Goal: Entertainment & Leisure: Browse casually

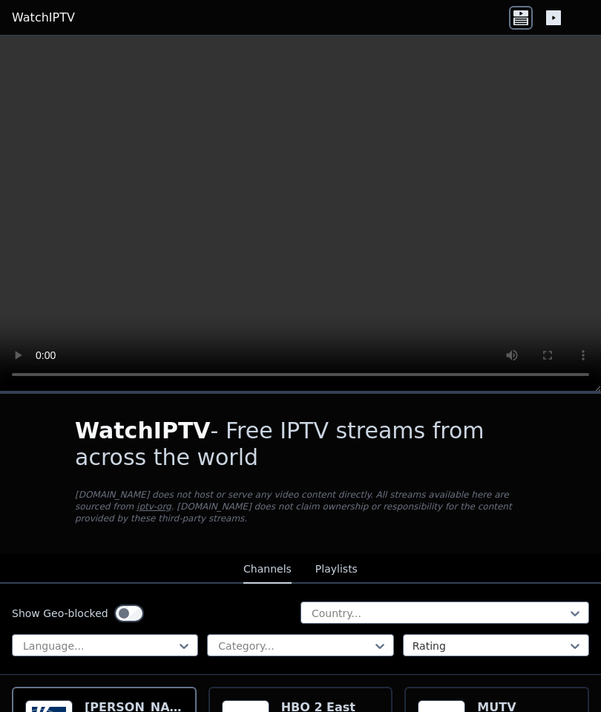
click at [346, 574] on button "Playlists" at bounding box center [336, 570] width 42 height 28
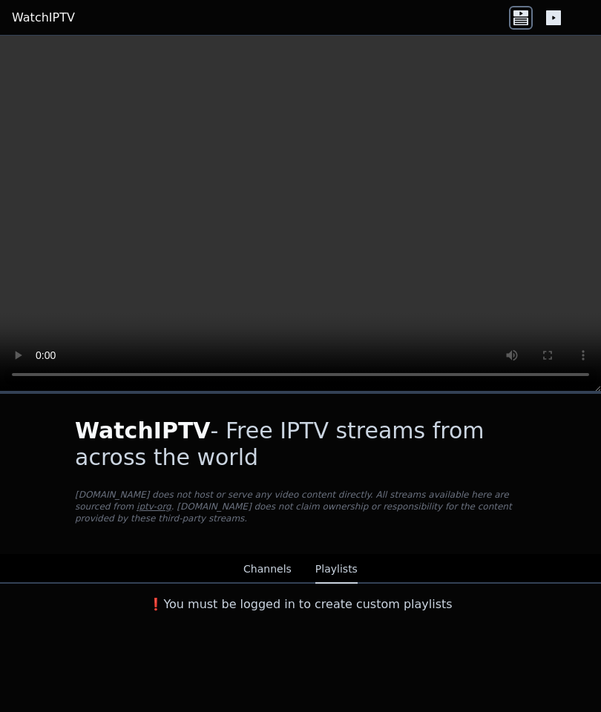
click at [269, 573] on button "Channels" at bounding box center [267, 570] width 48 height 28
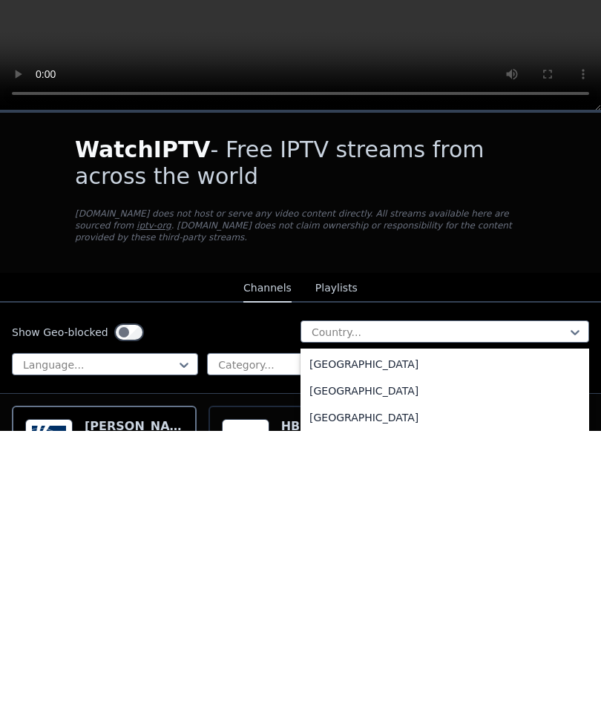
scroll to position [5197, 0]
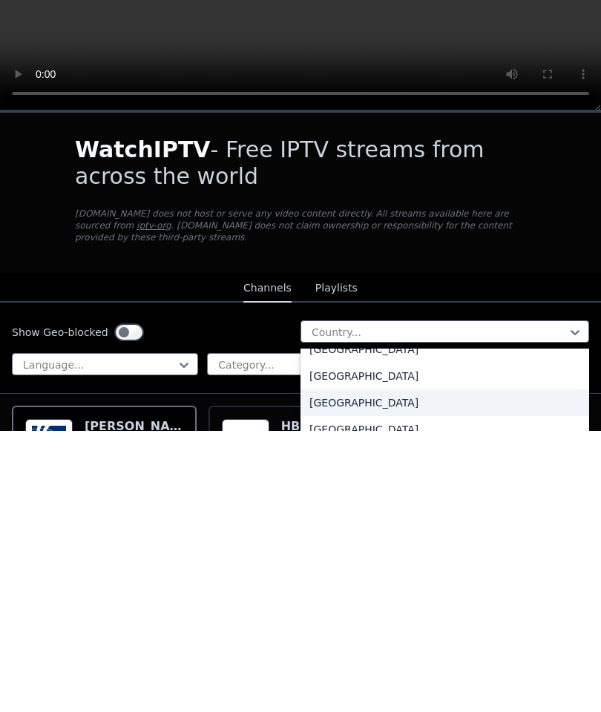
click at [367, 671] on div "[GEOGRAPHIC_DATA]" at bounding box center [444, 684] width 289 height 27
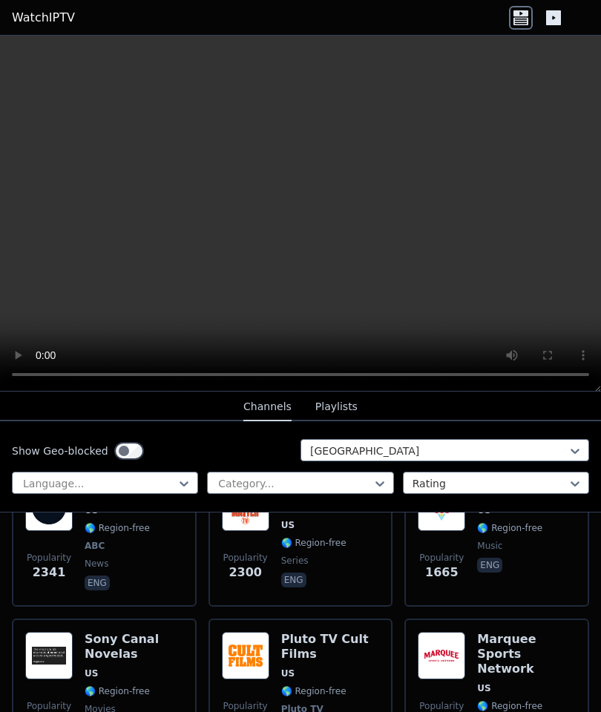
scroll to position [657, 0]
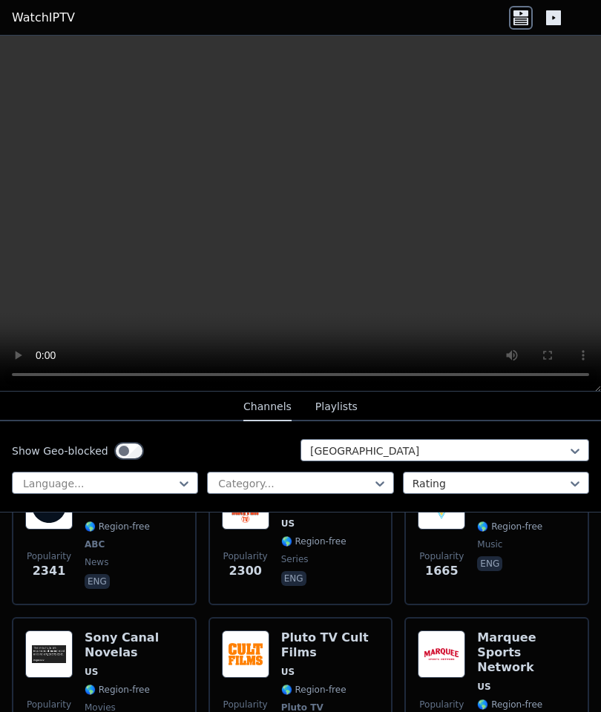
click at [10, 45] on video at bounding box center [300, 214] width 601 height 356
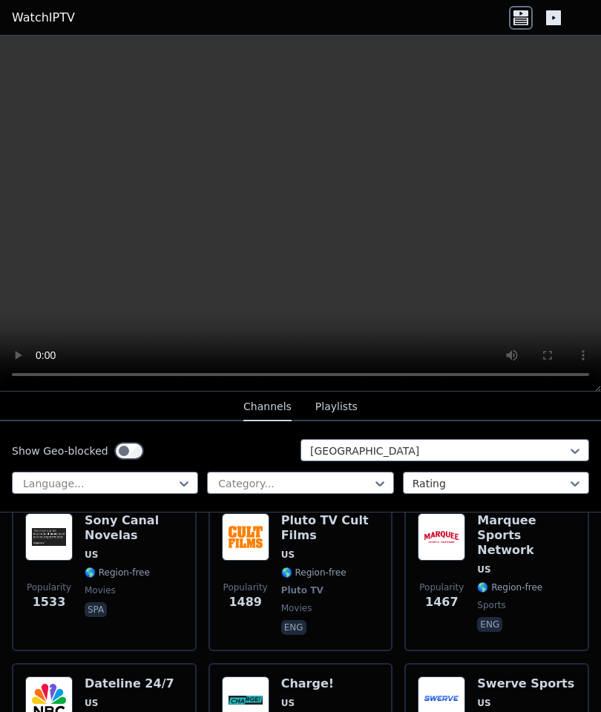
scroll to position [784, 0]
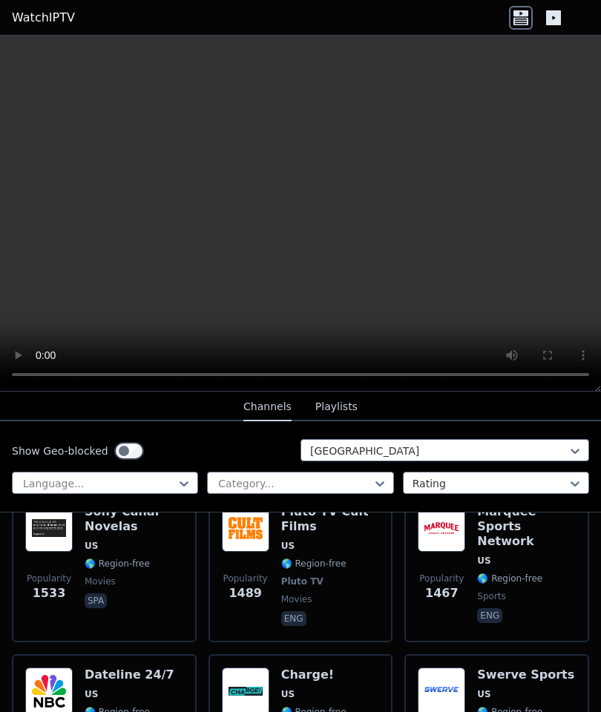
click at [553, 24] on icon at bounding box center [553, 17] width 15 height 15
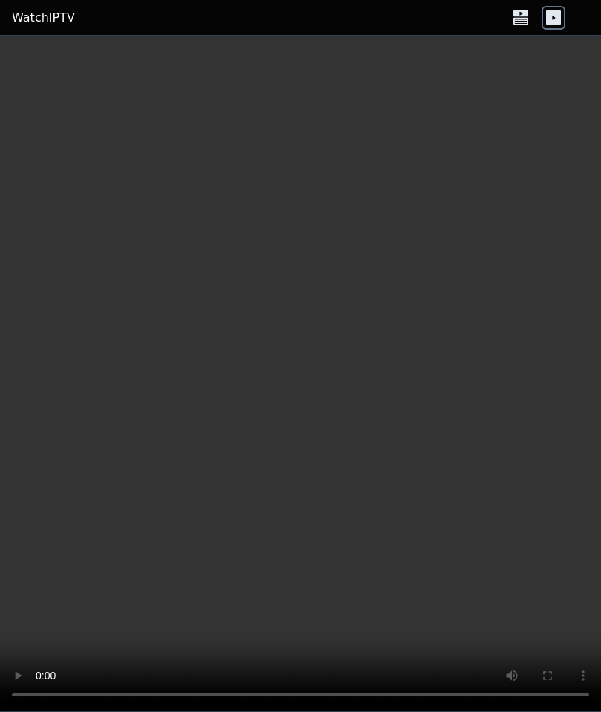
click at [518, 19] on icon at bounding box center [521, 18] width 24 height 24
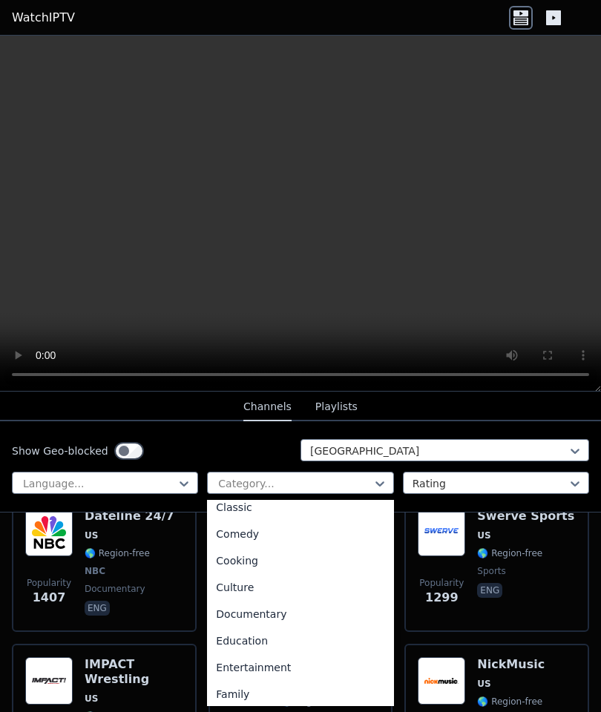
scroll to position [114, 0]
click at [313, 539] on div "Comedy" at bounding box center [300, 535] width 186 height 27
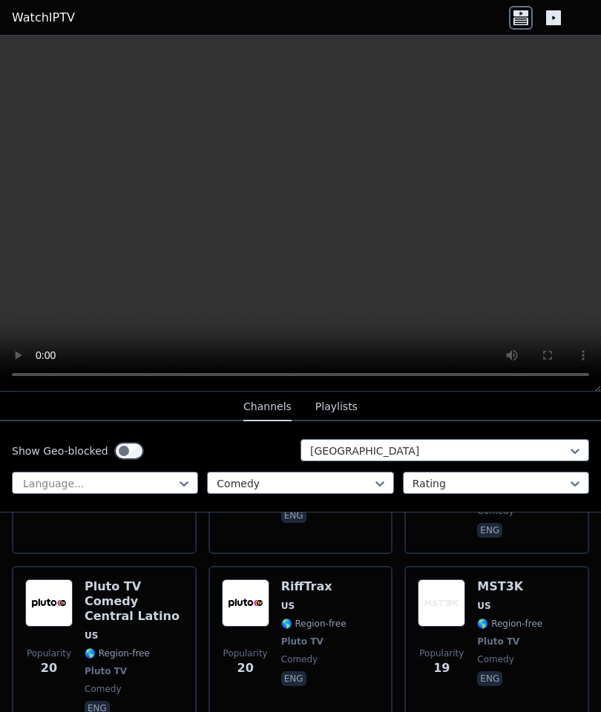
scroll to position [2460, 0]
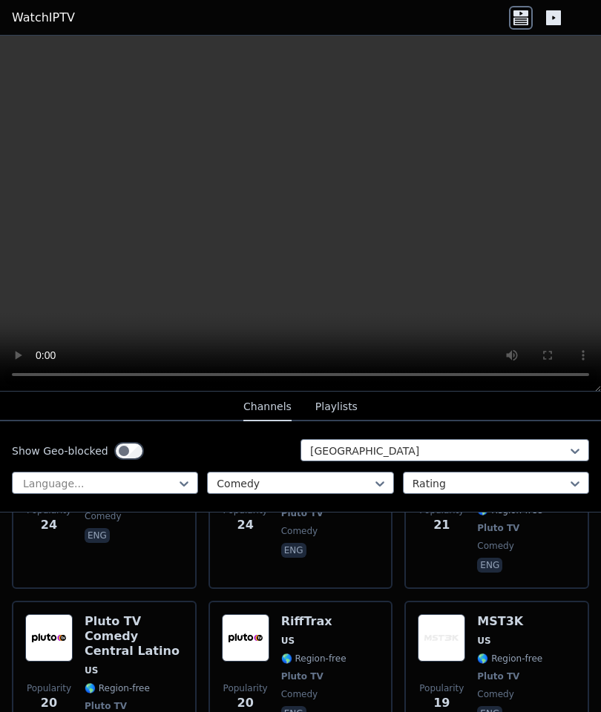
click at [378, 495] on div "Show Geo-blocked [GEOGRAPHIC_DATA] Language... Comedy Rating" at bounding box center [300, 466] width 601 height 91
click at [344, 408] on button "Playlists" at bounding box center [336, 407] width 42 height 28
